Goal: Complete application form

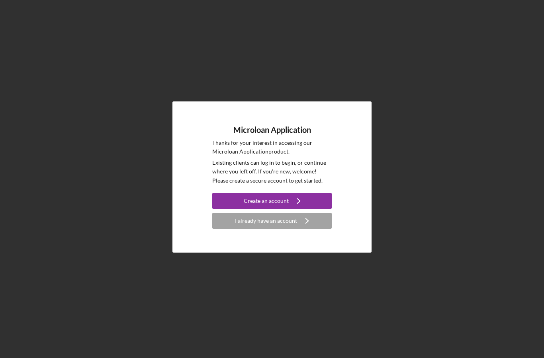
click at [240, 209] on button "Create an account Icon/Navigate" at bounding box center [271, 201] width 119 height 16
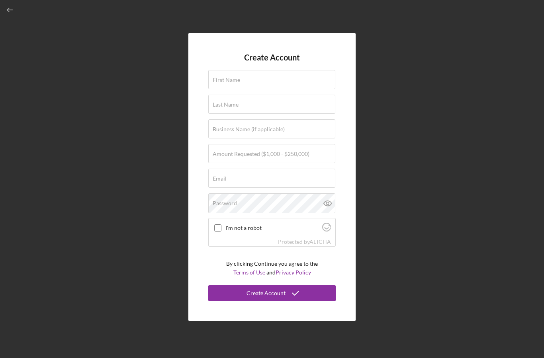
click at [234, 83] on label "First Name" at bounding box center [226, 80] width 27 height 6
click at [234, 89] on input "First Name" at bounding box center [271, 79] width 127 height 19
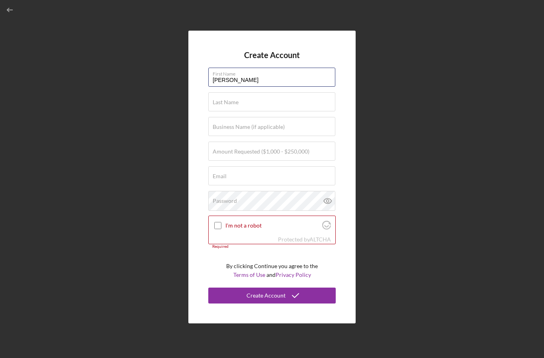
type input "[PERSON_NAME]"
click at [215, 111] on input "Last Name" at bounding box center [271, 101] width 127 height 19
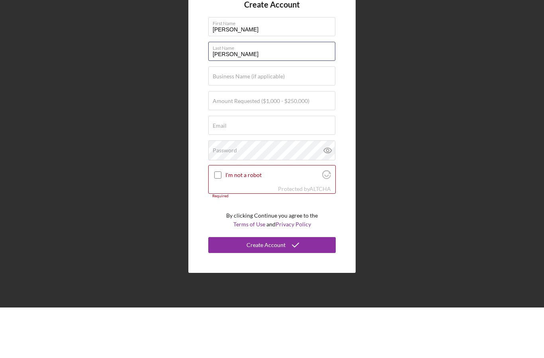
type input "[PERSON_NAME]"
click at [317, 117] on div "Business Name (if applicable)" at bounding box center [271, 127] width 127 height 20
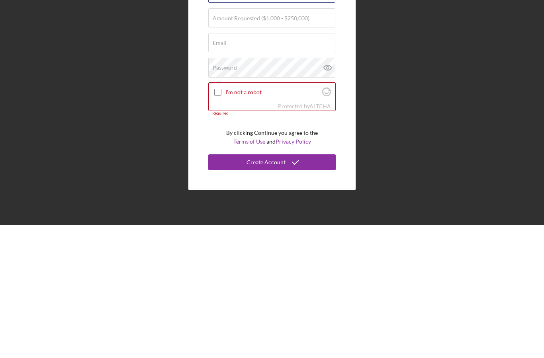
type input "[PERSON_NAME] POOL WORKS LLC"
click at [271, 166] on div "Email Required" at bounding box center [271, 176] width 127 height 20
type input "[EMAIL_ADDRESS][DOMAIN_NAME]"
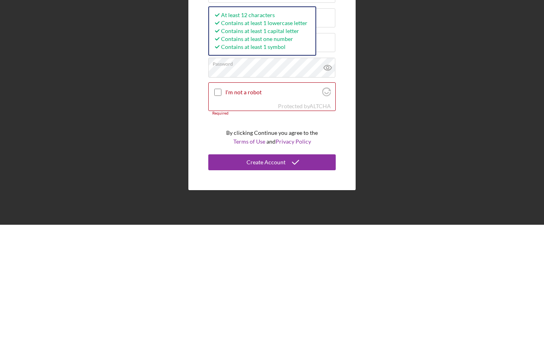
click at [327, 200] on icon at bounding box center [327, 201] width 2 height 2
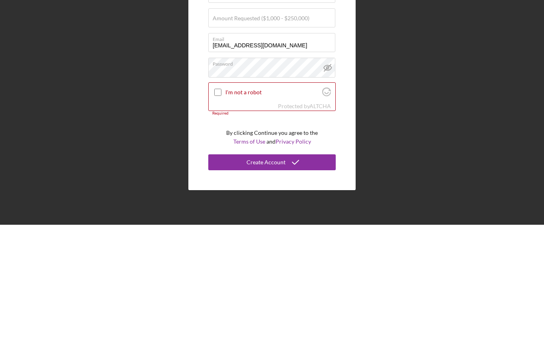
scroll to position [32, 0]
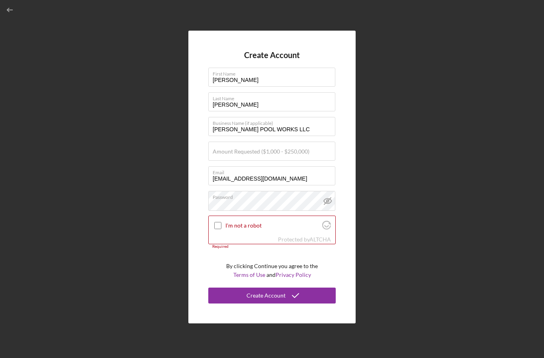
click at [219, 222] on input "I'm not a robot" at bounding box center [217, 225] width 7 height 7
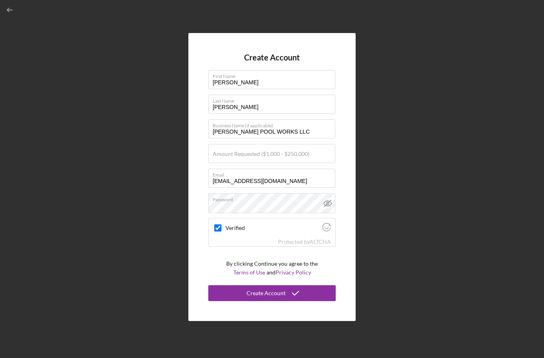
click at [304, 151] on label "Amount Requested ($1,000 - $250,000)" at bounding box center [261, 154] width 97 height 6
click at [304, 144] on input "Amount Requested ($1,000 - $250,000)" at bounding box center [271, 153] width 127 height 19
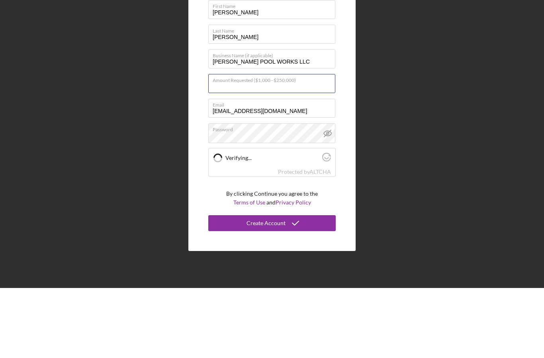
checkbox input "true"
type input "$5,000"
checkbox input "true"
type input "$50,000"
click at [272, 285] on button "Create Account" at bounding box center [271, 293] width 127 height 16
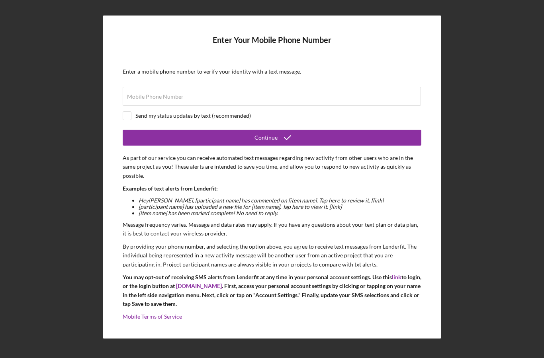
click at [167, 94] on label "Mobile Phone Number" at bounding box center [155, 97] width 57 height 6
click at [167, 87] on input "Mobile Phone Number" at bounding box center [272, 96] width 298 height 19
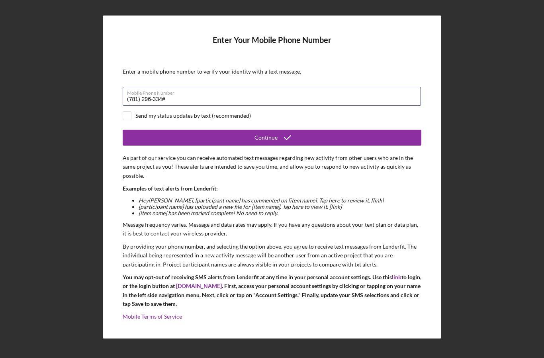
type input "[PHONE_NUMBER]"
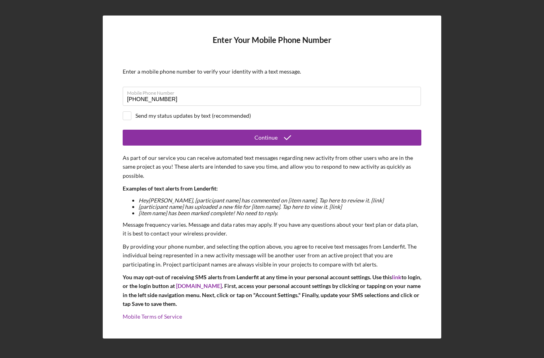
click at [126, 112] on input "checkbox" at bounding box center [127, 116] width 8 height 8
checkbox input "true"
click at [232, 130] on button "Continue" at bounding box center [272, 138] width 299 height 16
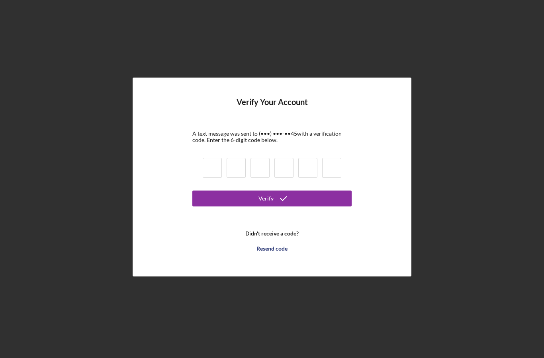
click at [210, 158] on input at bounding box center [212, 168] width 19 height 20
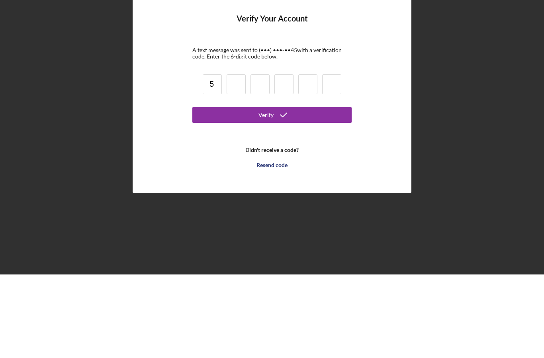
type input "5"
type input "0"
type input "1"
type input "6"
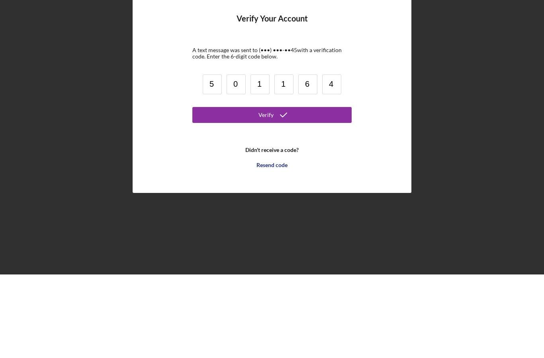
type input "4"
click at [250, 191] on button "Verify" at bounding box center [271, 199] width 159 height 16
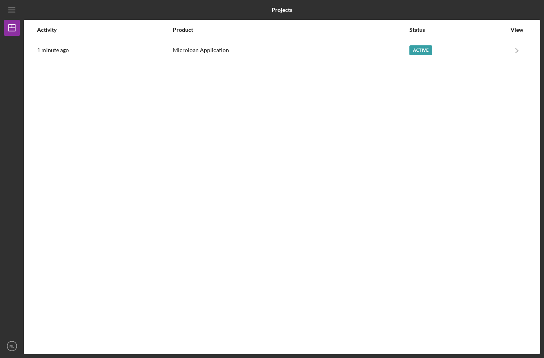
click at [509, 41] on icon "Icon/Navigate" at bounding box center [517, 50] width 18 height 18
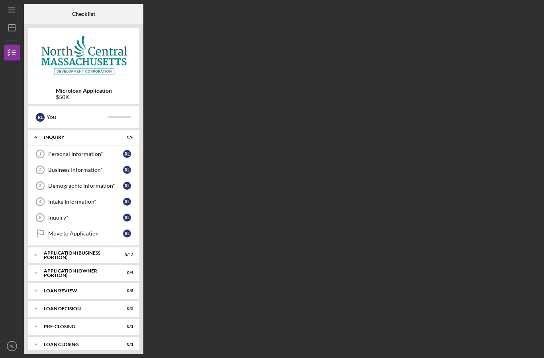
click at [47, 144] on icon "Personal Information* 1" at bounding box center [40, 154] width 20 height 20
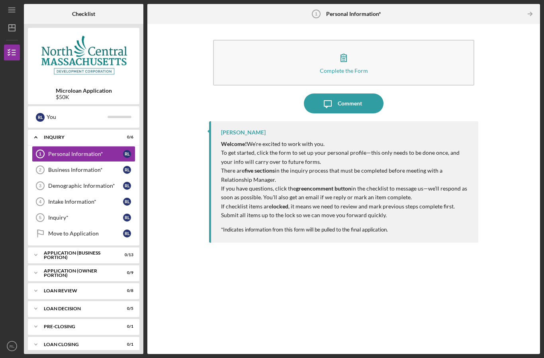
scroll to position [32, 0]
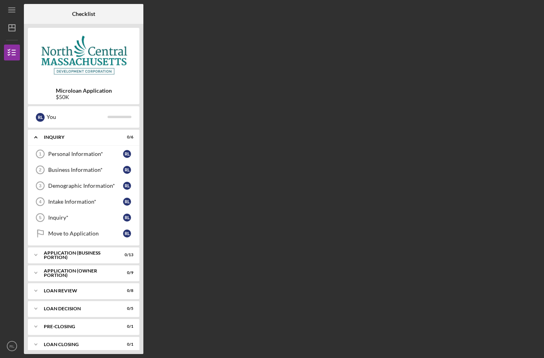
click at [10, 342] on circle "button" at bounding box center [12, 347] width 10 height 10
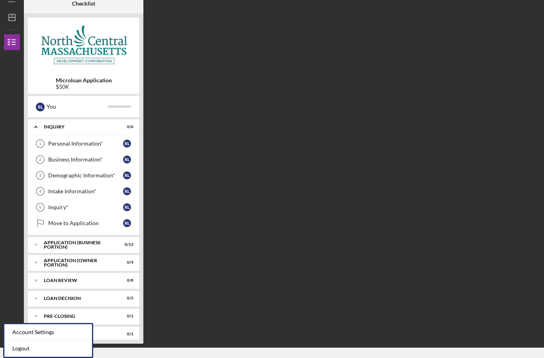
click at [21, 341] on link "Logout" at bounding box center [48, 349] width 88 height 16
